Goal: Complete application form

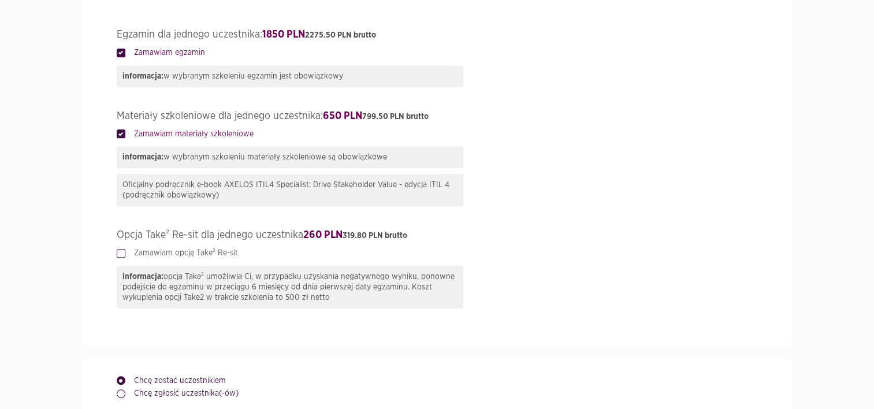
scroll to position [681, 0]
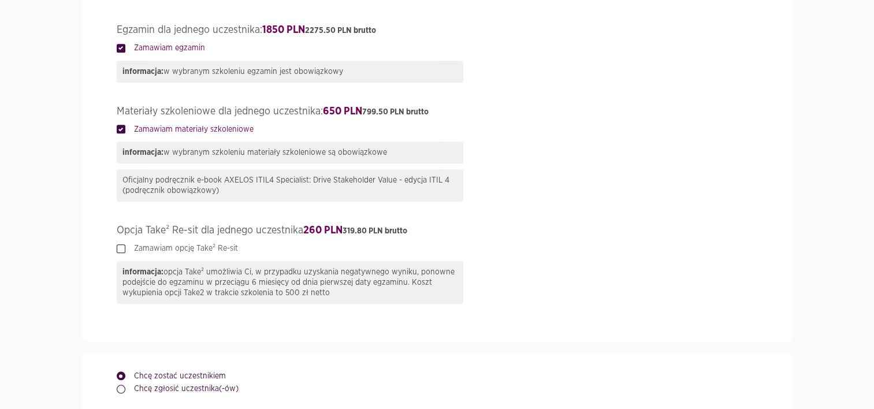
click at [244, 296] on div "informacja: opcja Take² umożliwia Ci, w przypadku uzyskania negatywnego wyniku,…" at bounding box center [290, 282] width 347 height 43
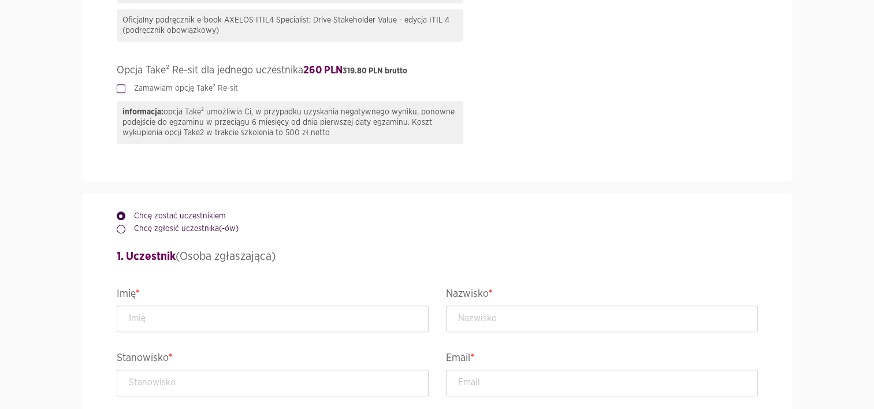
scroll to position [841, 0]
click at [230, 314] on input "text" at bounding box center [273, 319] width 312 height 27
type input "Bartłomiej"
click at [467, 321] on input "text" at bounding box center [602, 319] width 312 height 27
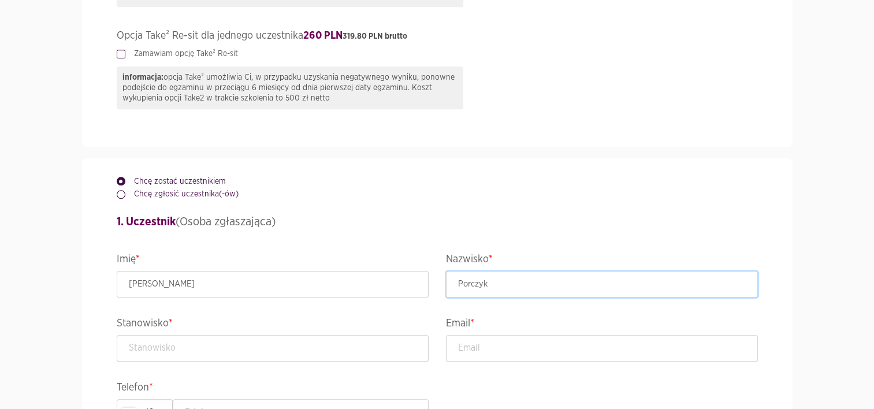
scroll to position [901, 0]
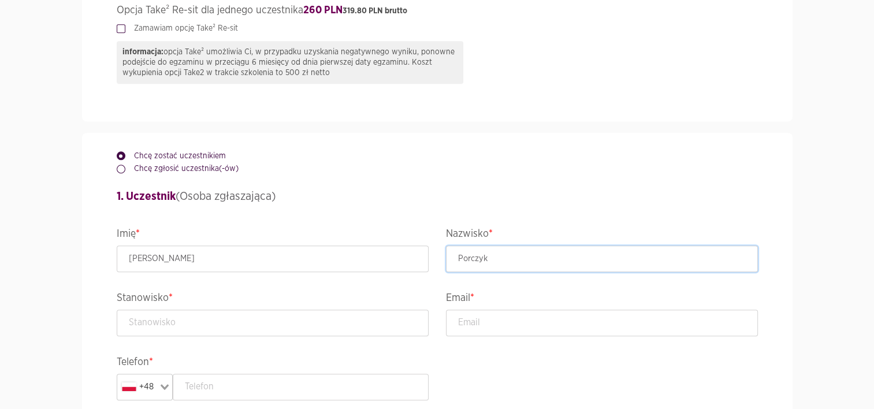
type input "Porczyk"
click at [293, 321] on input "text" at bounding box center [273, 323] width 312 height 27
click at [487, 315] on input "email" at bounding box center [602, 323] width 312 height 27
paste input "bartlomiej.porczyk@group.issworld.com"
type input "bartlomiej.porczyk@group.issworld.com"
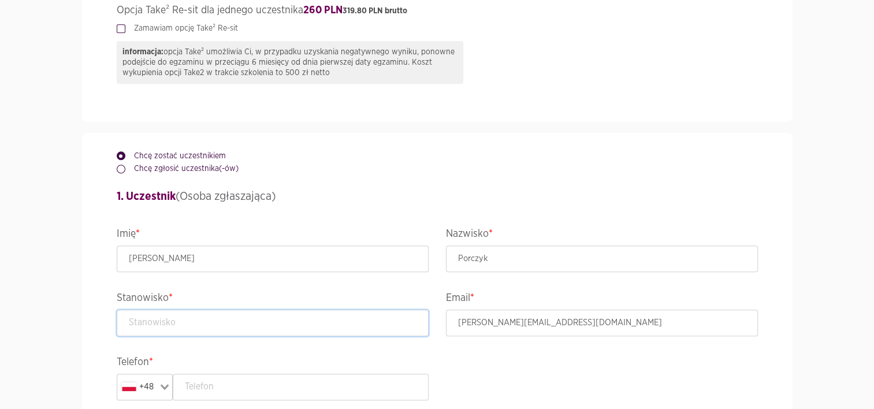
click at [330, 323] on input "text" at bounding box center [273, 323] width 312 height 27
click at [214, 326] on input "text" at bounding box center [273, 323] width 312 height 27
paste input "Global ITSM Process Manager"
type input "Global ITSM Process Manager"
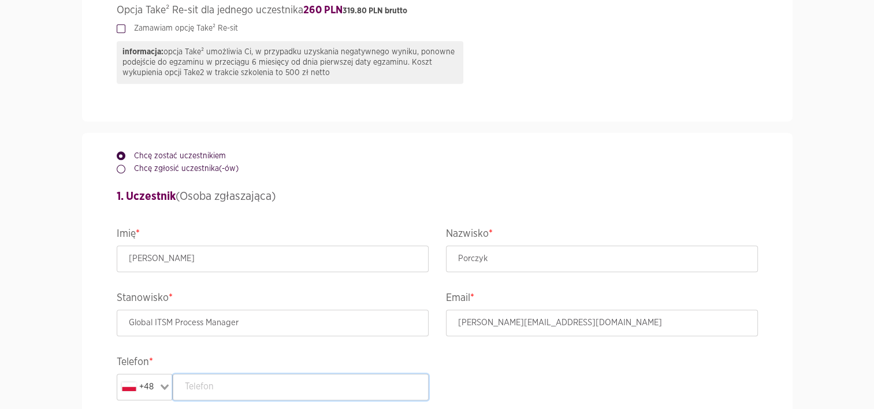
click at [203, 381] on input "text" at bounding box center [301, 387] width 256 height 27
click at [756, 194] on h4 "1. Uczestnik (Osoba zgłaszająca)" at bounding box center [437, 196] width 641 height 17
click at [221, 379] on input "text" at bounding box center [301, 387] width 256 height 27
paste input "+48 507318703"
click at [202, 384] on input "+48 507318703" at bounding box center [301, 387] width 256 height 27
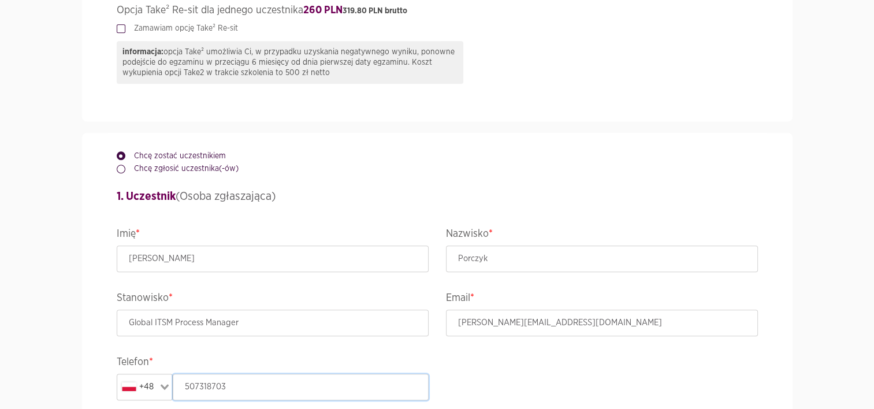
click at [240, 381] on input "507318703" at bounding box center [301, 387] width 256 height 27
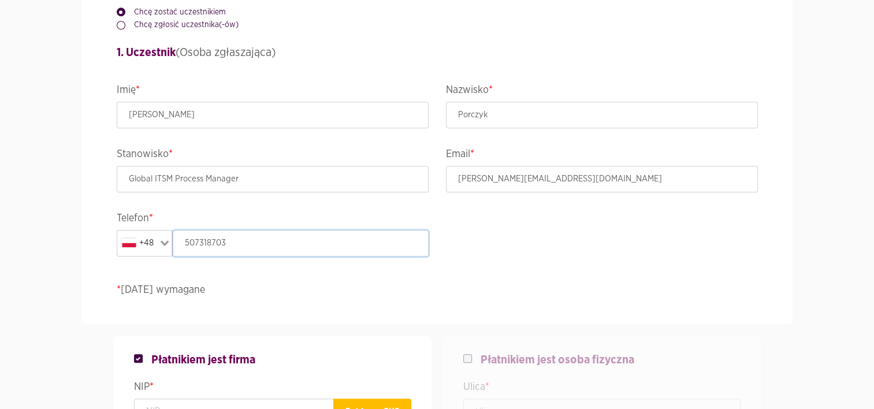
scroll to position [1046, 0]
type input "507318703"
click at [733, 43] on div "Chcę zostać uczestnikiem Chcę zgłosić uczestnika(-ów) 1. Uczestnik (Osoba zgłas…" at bounding box center [437, 155] width 659 height 335
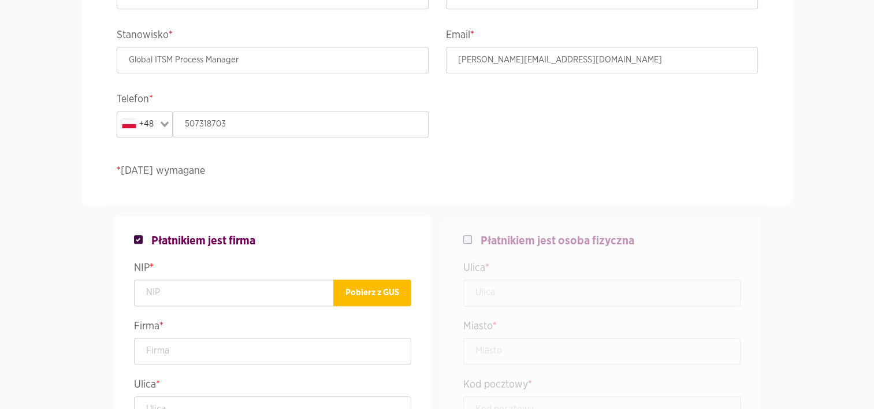
scroll to position [1165, 0]
click at [249, 293] on input "text" at bounding box center [234, 292] width 200 height 27
type input "5252838478"
click at [371, 299] on button "Pobierz z GUS" at bounding box center [372, 292] width 78 height 27
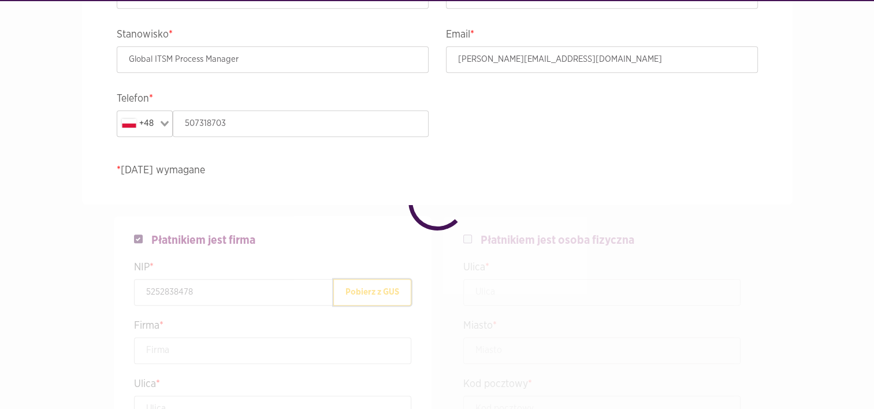
type input "ISS WORLD SERVICES POLAND SPÓŁKA Z OGRANICZONĄ ODPOWIEDZIALNOŚCIĄ"
type input "Żelazna 51/53"
type input "Warszawa"
type input "00-841"
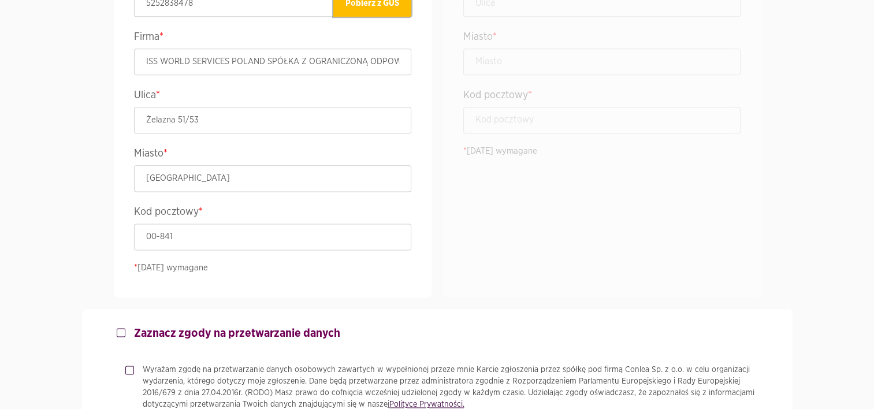
scroll to position [1530, 0]
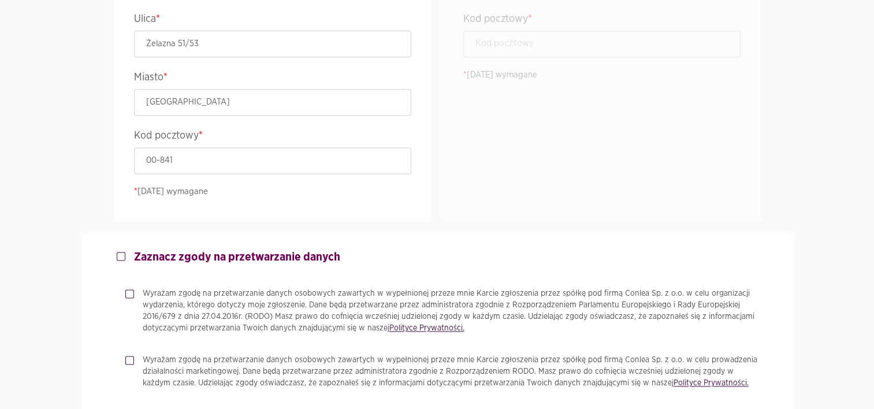
click at [125, 259] on label "Zaznacz zgody na przetwarzanie danych" at bounding box center [232, 257] width 215 height 14
click at [122, 258] on input "Zaznacz zgody na przetwarzanie danych" at bounding box center [120, 254] width 6 height 8
checkbox input "true"
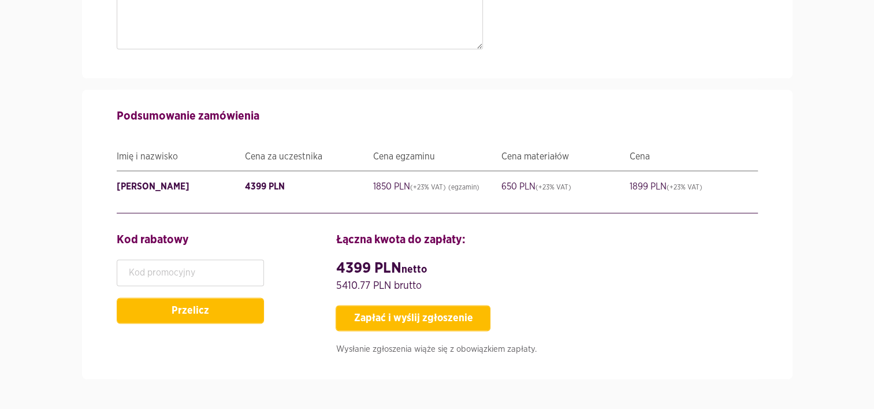
scroll to position [2110, 0]
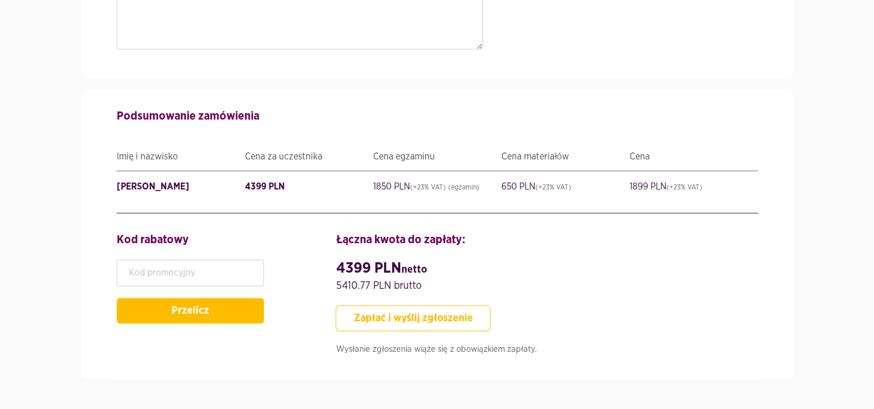
click at [375, 317] on button "Zapłać i wyślij zgłoszenie" at bounding box center [413, 318] width 155 height 26
type input "GlobalITSMProcessManager"
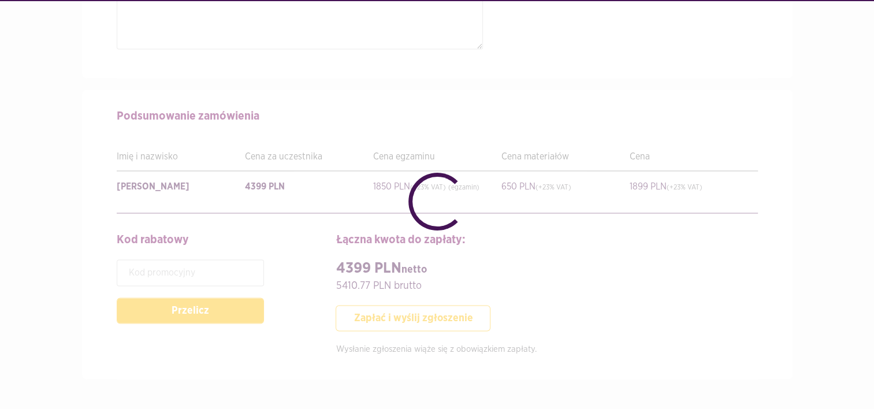
checkbox input "false"
